Goal: Transaction & Acquisition: Purchase product/service

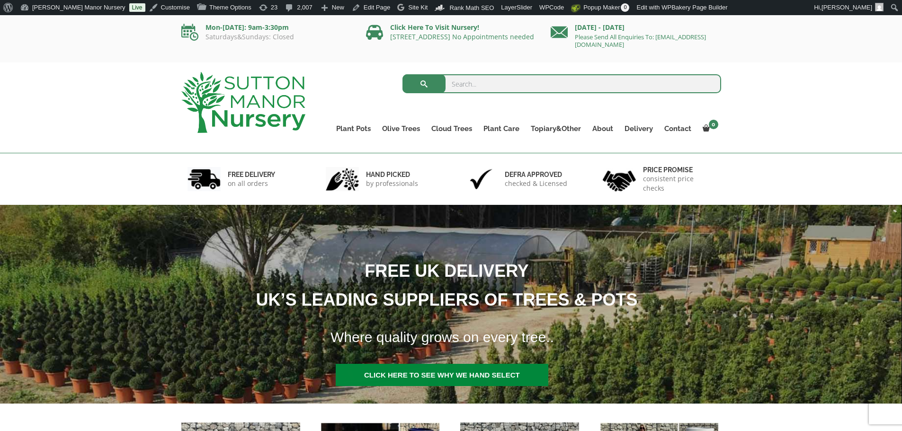
click at [488, 84] on input "search" at bounding box center [561, 83] width 318 height 19
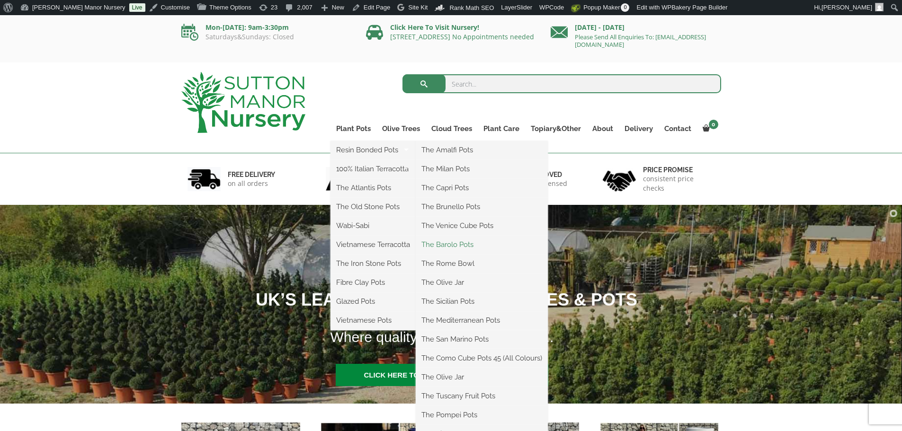
click at [445, 243] on link "The Barolo Pots" at bounding box center [481, 245] width 132 height 14
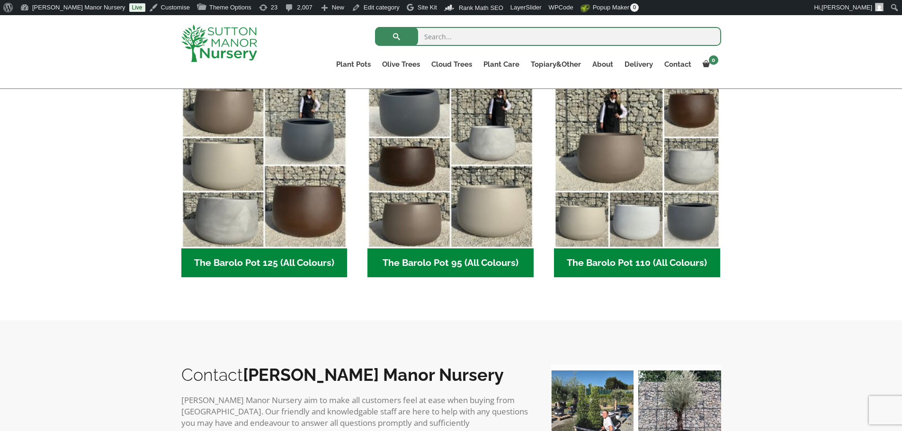
scroll to position [521, 0]
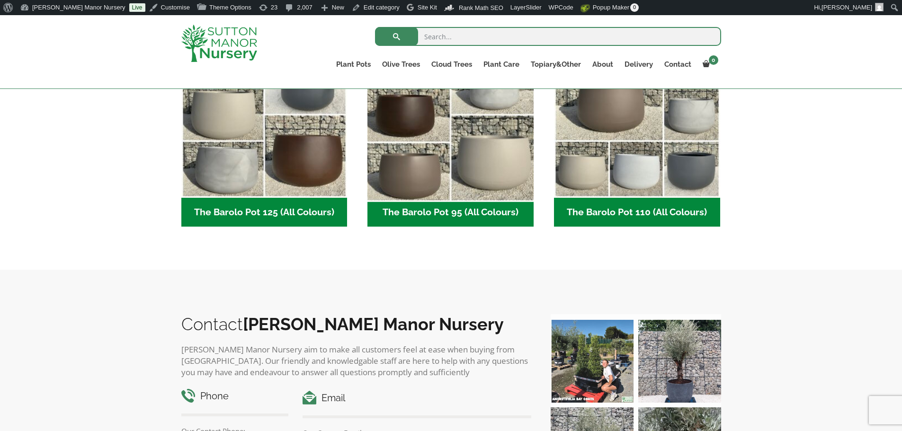
click at [517, 168] on img "Visit product category The Barolo Pot 95 (All Colours)" at bounding box center [450, 115] width 174 height 174
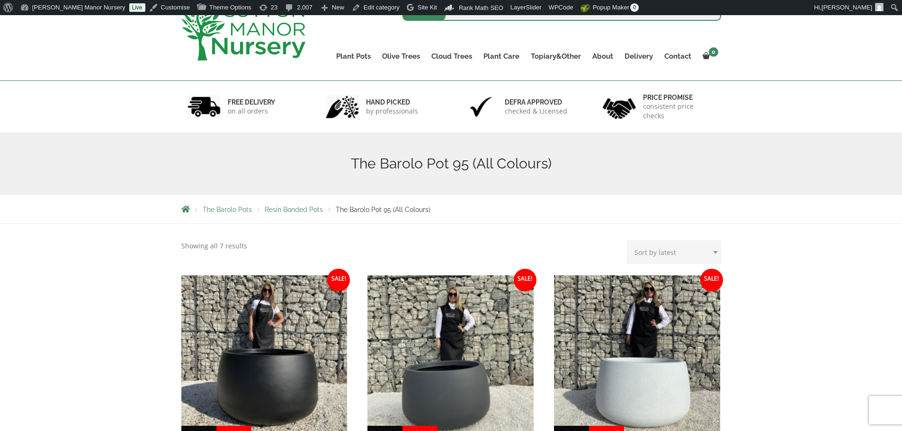
scroll to position [237, 0]
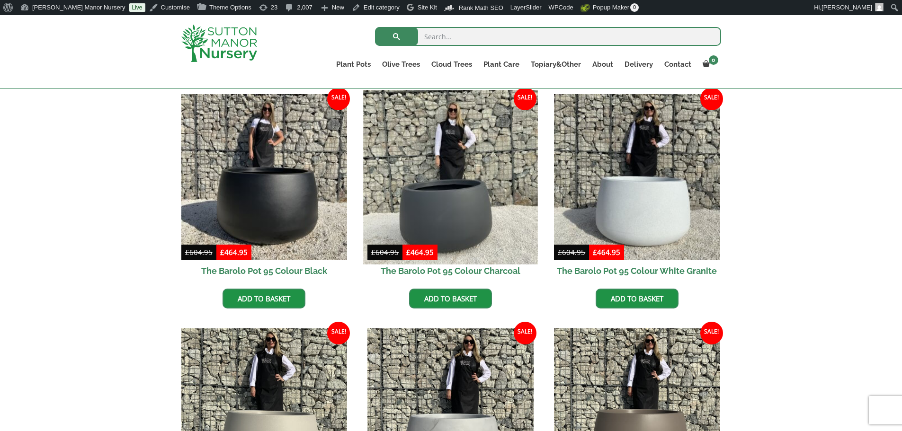
click at [463, 210] on img at bounding box center [450, 177] width 174 height 174
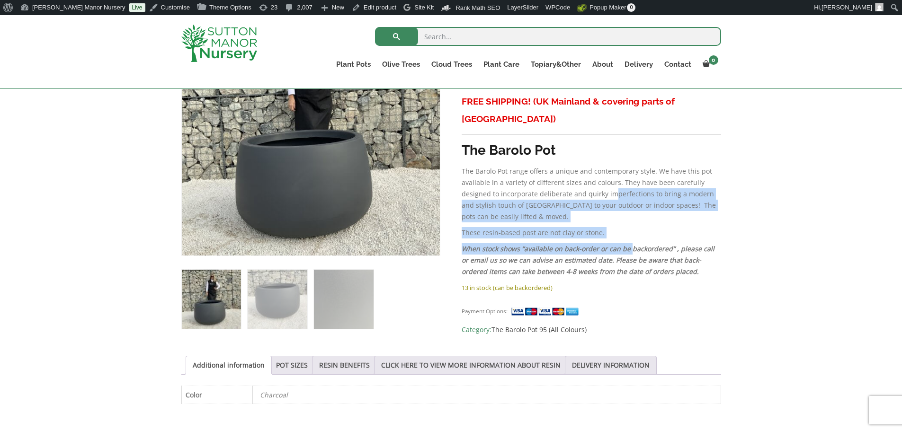
drag, startPoint x: 621, startPoint y: 200, endPoint x: 627, endPoint y: 233, distance: 33.7
click at [627, 233] on div "FREE SHIPPING! (UK Mainland & covering parts of Scotland) The Barolo Pot The Ba…" at bounding box center [590, 187] width 259 height 189
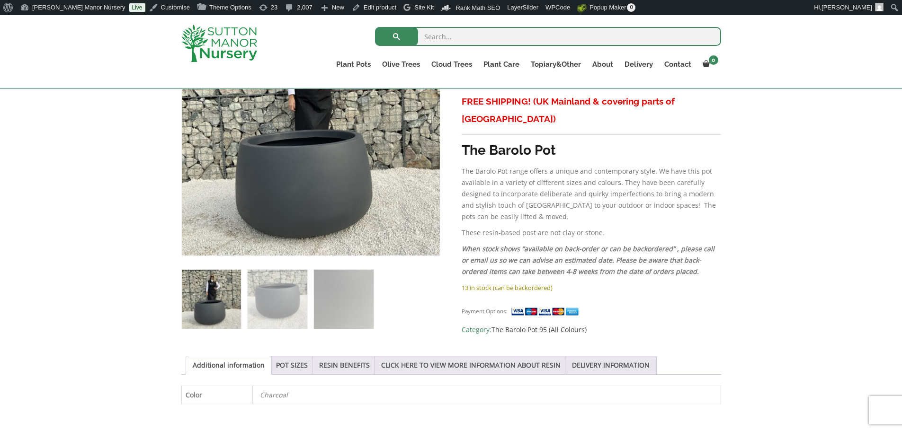
drag, startPoint x: 787, startPoint y: 283, endPoint x: 790, endPoint y: 334, distance: 50.7
click at [790, 334] on div "Sale! 🔍 The Barolo Pot 95 Colour Charcoal £ 604.95 Original price was: £604.95.…" at bounding box center [451, 348] width 902 height 734
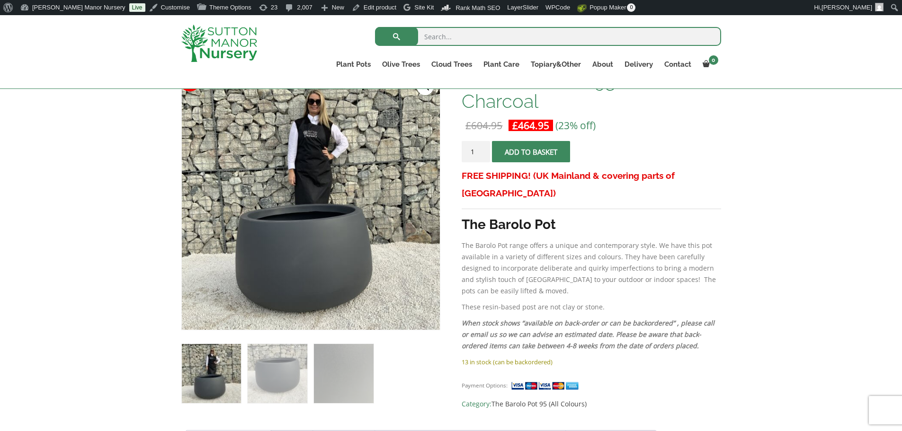
scroll to position [161, 0]
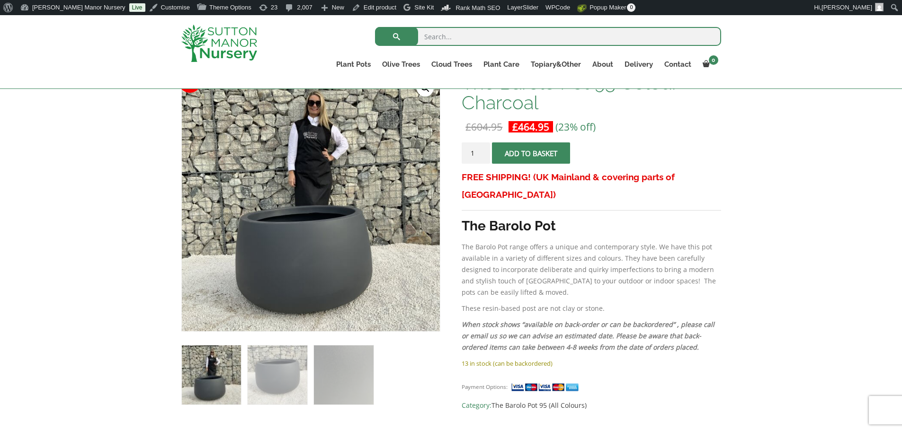
click at [531, 153] on span "submit" at bounding box center [531, 153] width 0 height 0
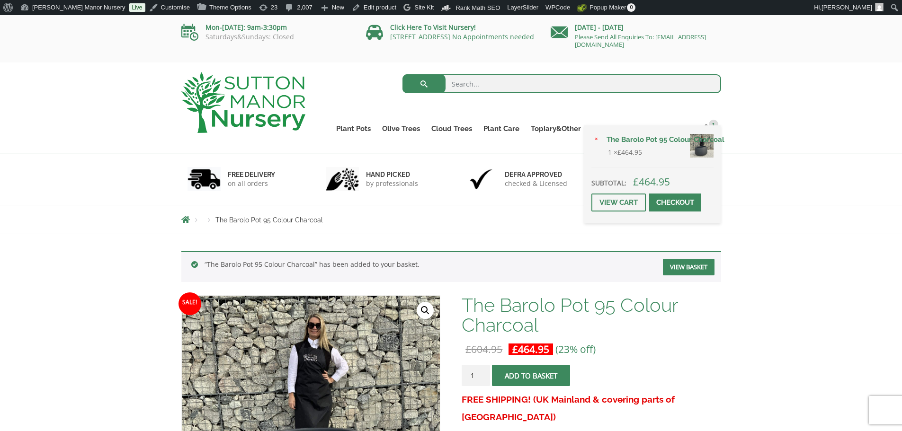
click at [690, 196] on link "Checkout" at bounding box center [675, 203] width 52 height 18
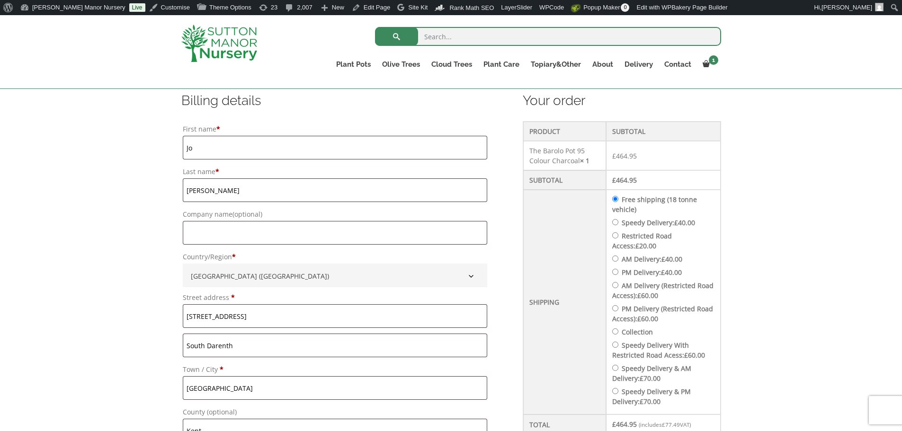
scroll to position [220, 0]
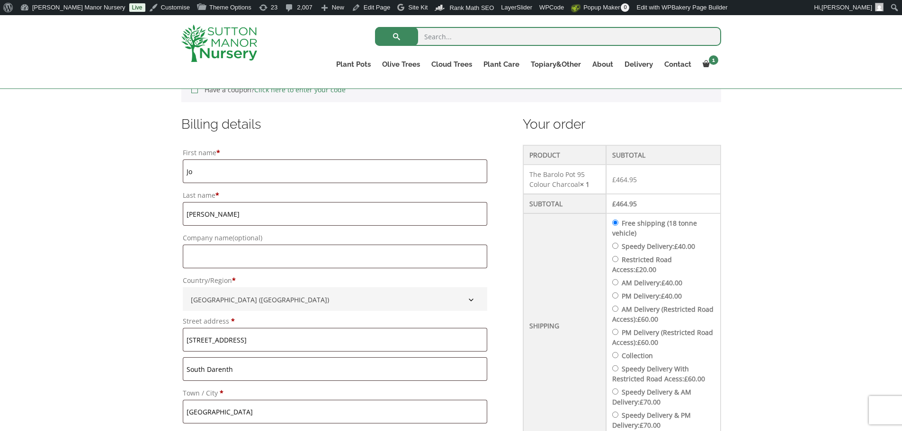
click at [618, 246] on input "Speedy Delivery: £ 40.00" at bounding box center [615, 246] width 6 height 6
radio input "true"
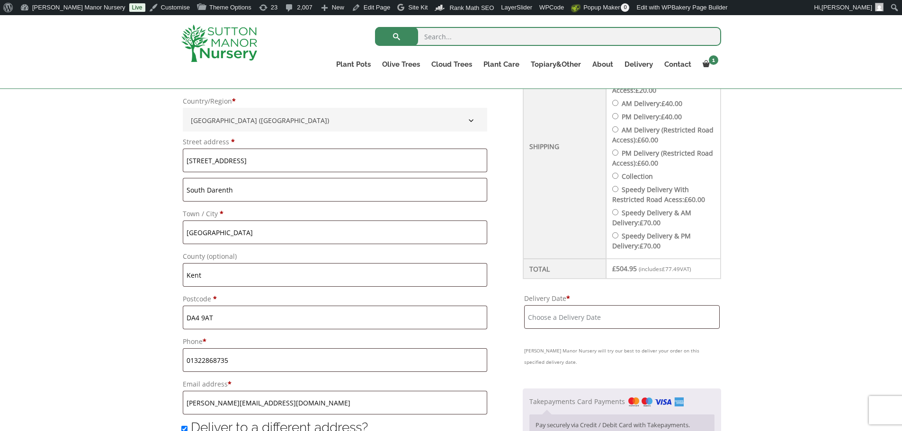
scroll to position [409, 0]
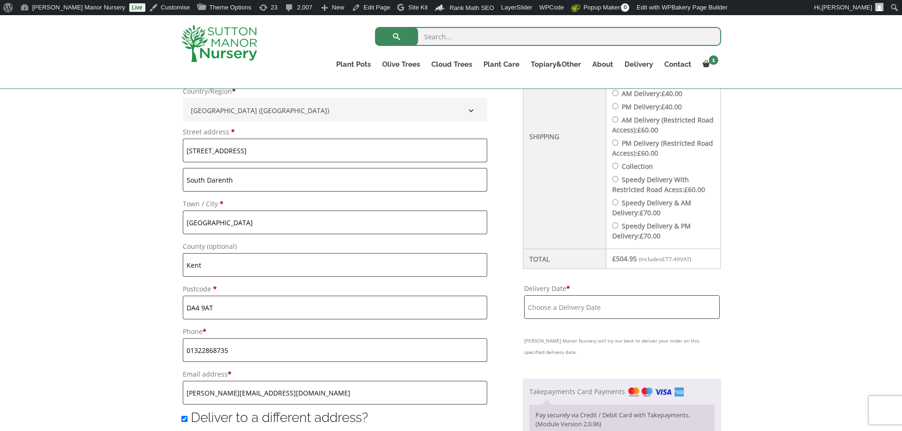
click at [634, 310] on input "Delivery Date *" at bounding box center [621, 307] width 195 height 24
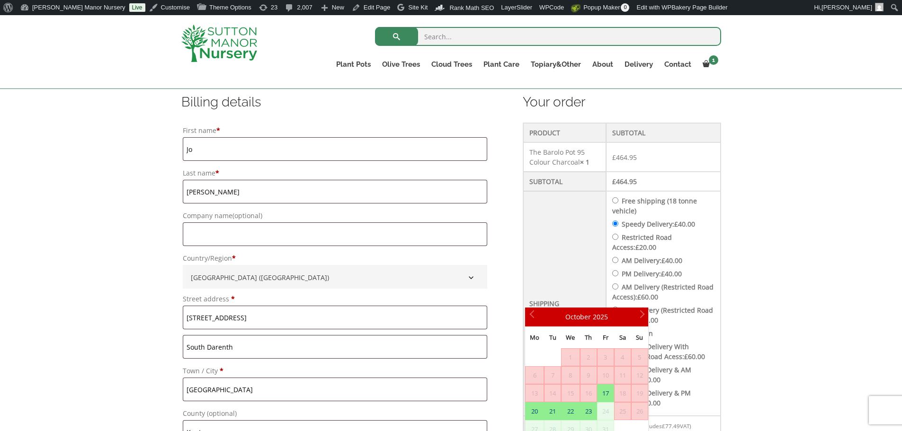
scroll to position [267, 0]
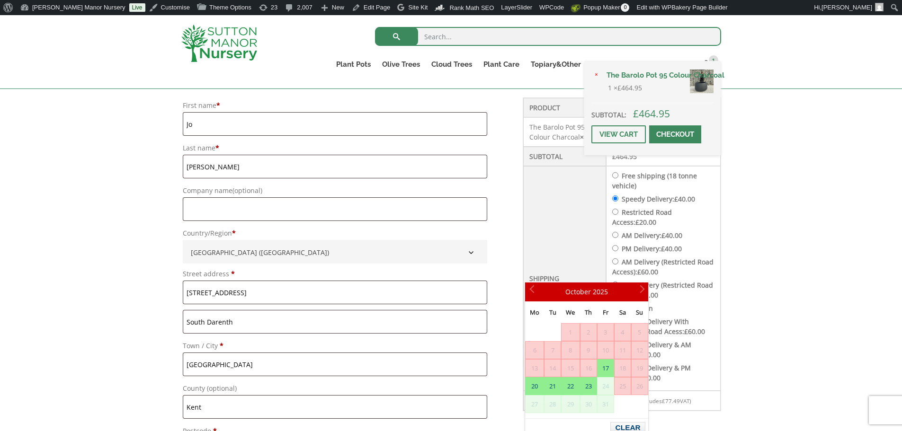
click at [675, 134] on span at bounding box center [675, 134] width 0 height 0
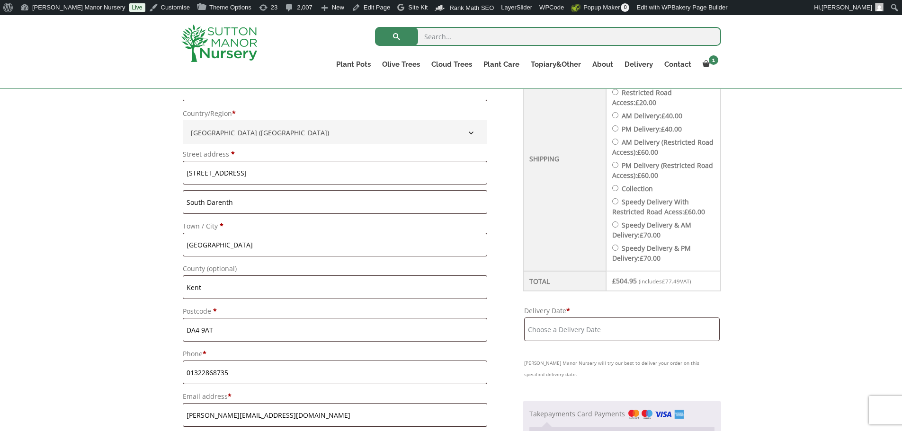
scroll to position [409, 0]
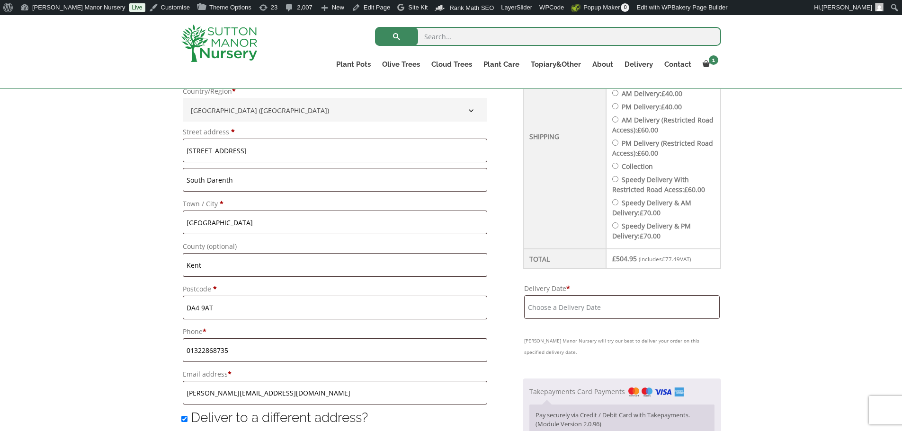
click at [602, 307] on input "Delivery Date *" at bounding box center [621, 307] width 195 height 24
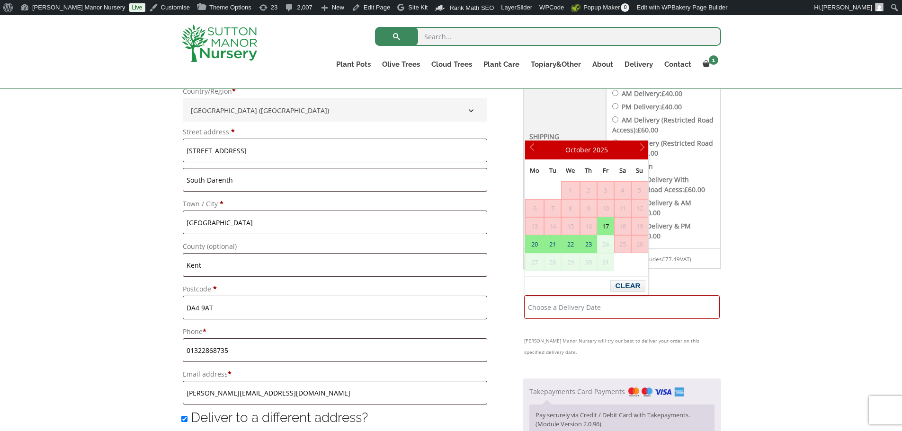
click at [607, 230] on link "17" at bounding box center [605, 226] width 16 height 17
type input "[DATE]"
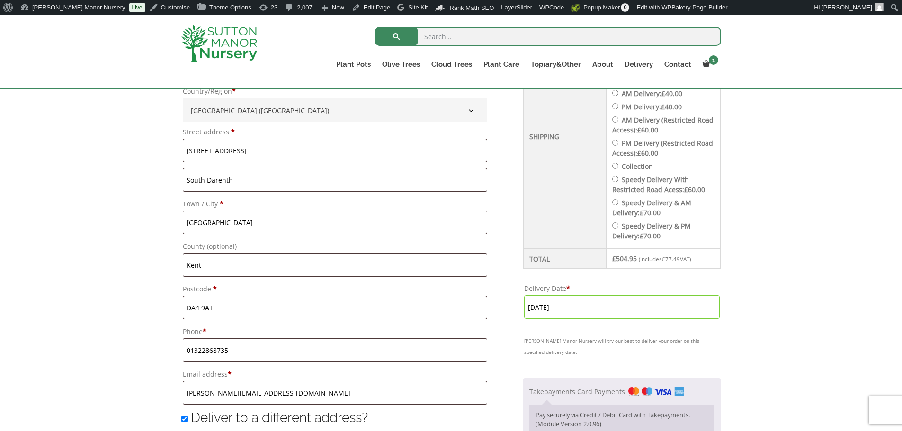
click at [591, 310] on input "[DATE]" at bounding box center [621, 307] width 195 height 24
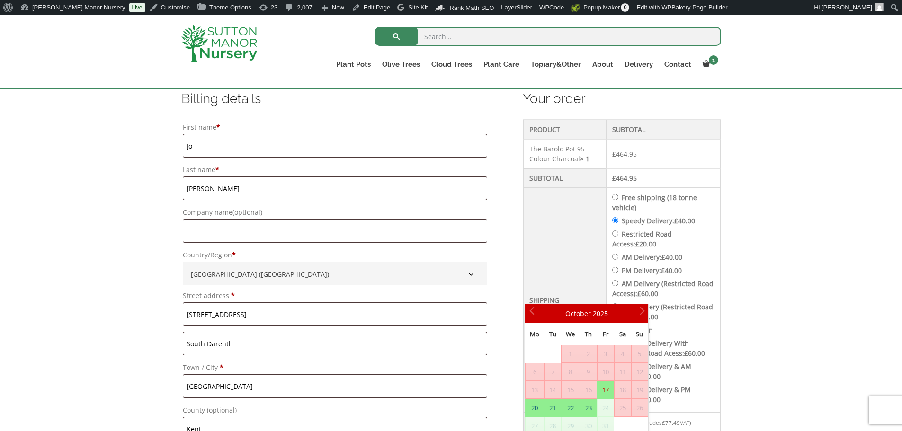
scroll to position [267, 0]
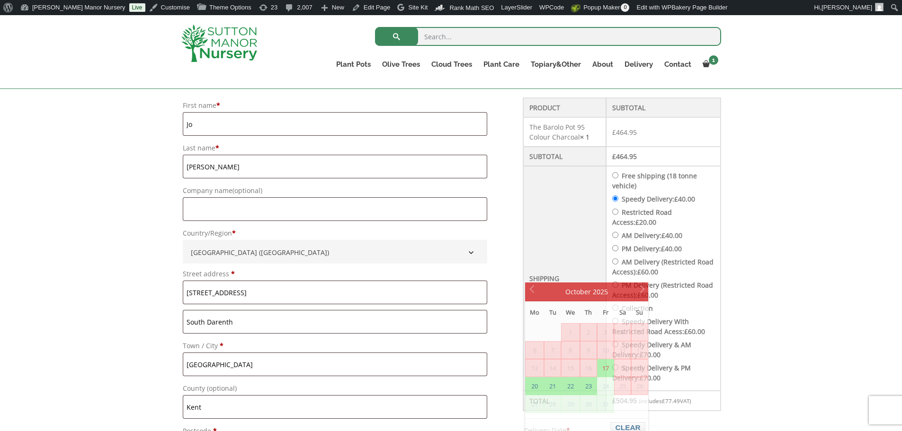
click at [695, 250] on li "PM Delivery: £ 40.00" at bounding box center [663, 249] width 102 height 10
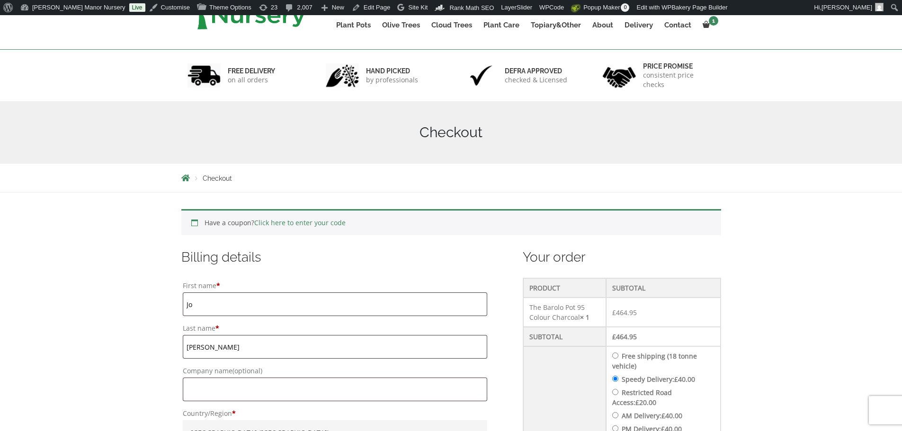
scroll to position [237, 0]
